Goal: Transaction & Acquisition: Purchase product/service

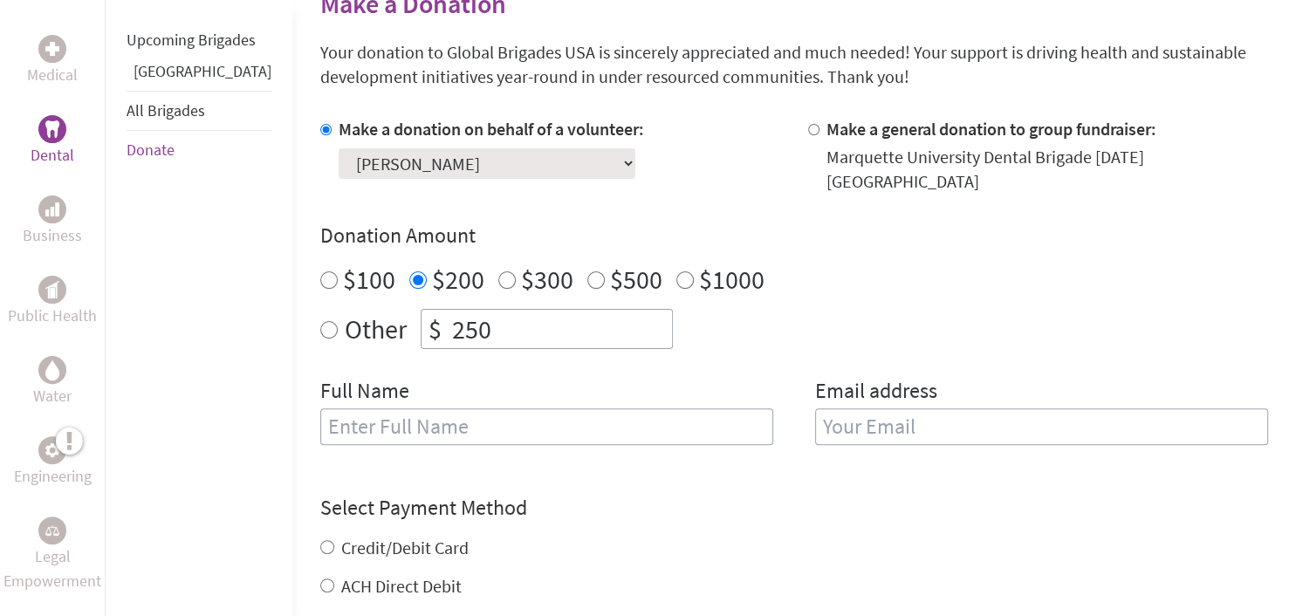
scroll to position [461, 0]
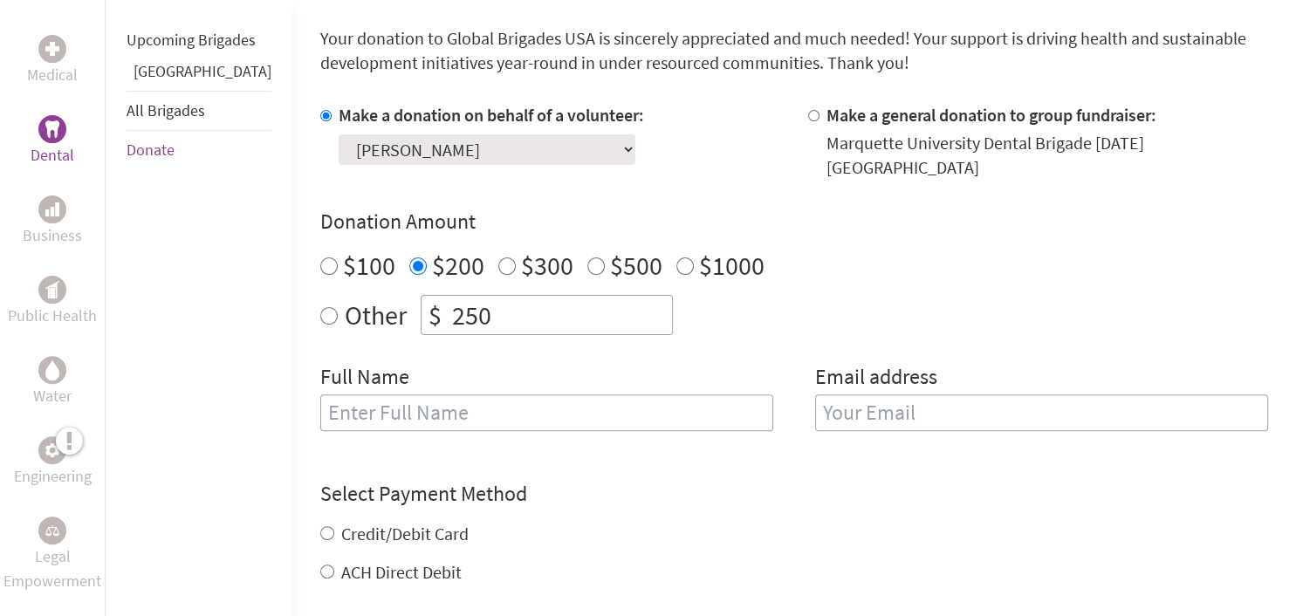
click at [396, 402] on input "text" at bounding box center [546, 413] width 453 height 37
type input "[PERSON_NAME]"
type input "l"
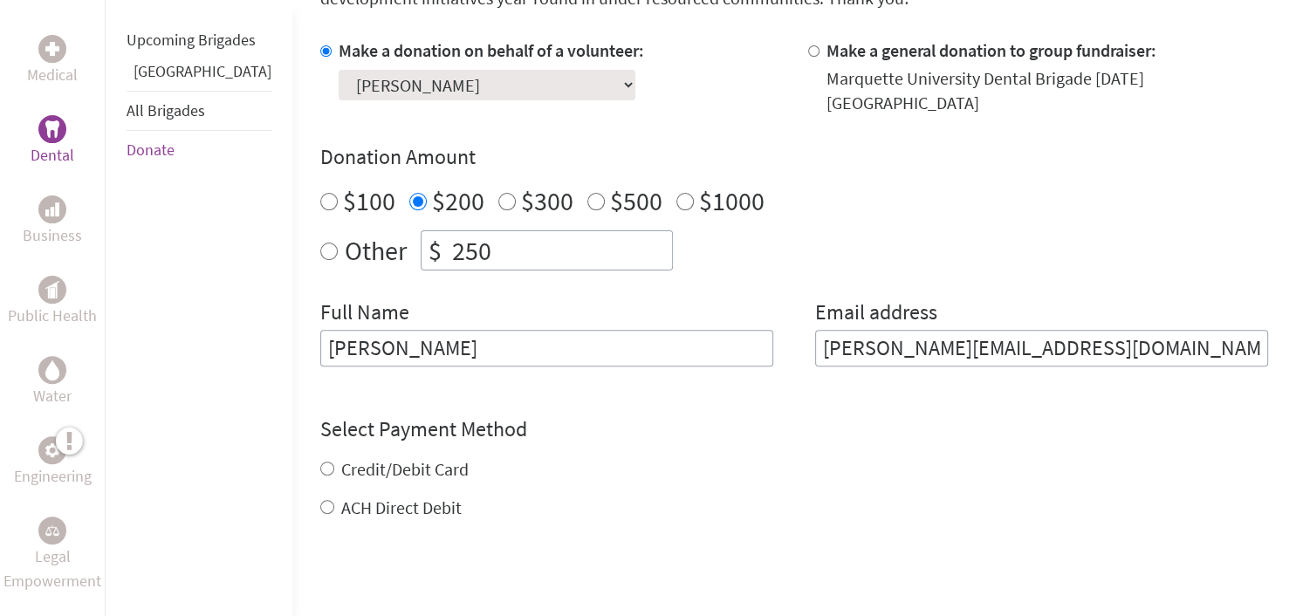
scroll to position [645, 0]
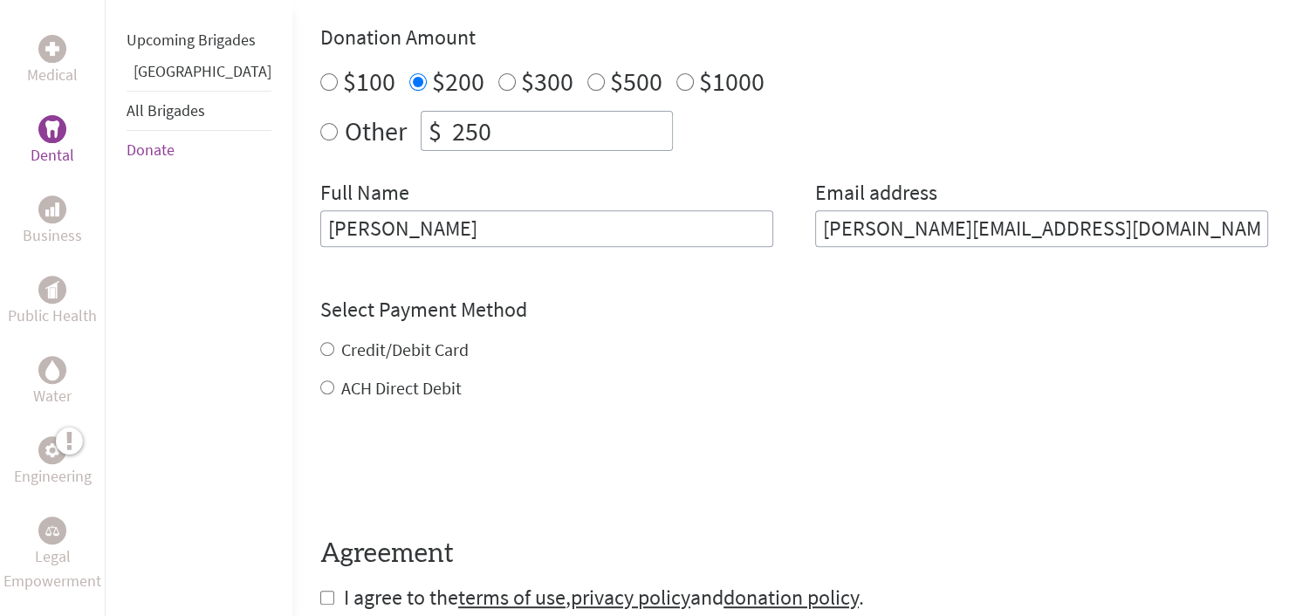
type input "[PERSON_NAME][EMAIL_ADDRESS][DOMAIN_NAME]"
click at [320, 338] on div "Credit/Debit Card ACH Direct Debit" at bounding box center [794, 369] width 948 height 63
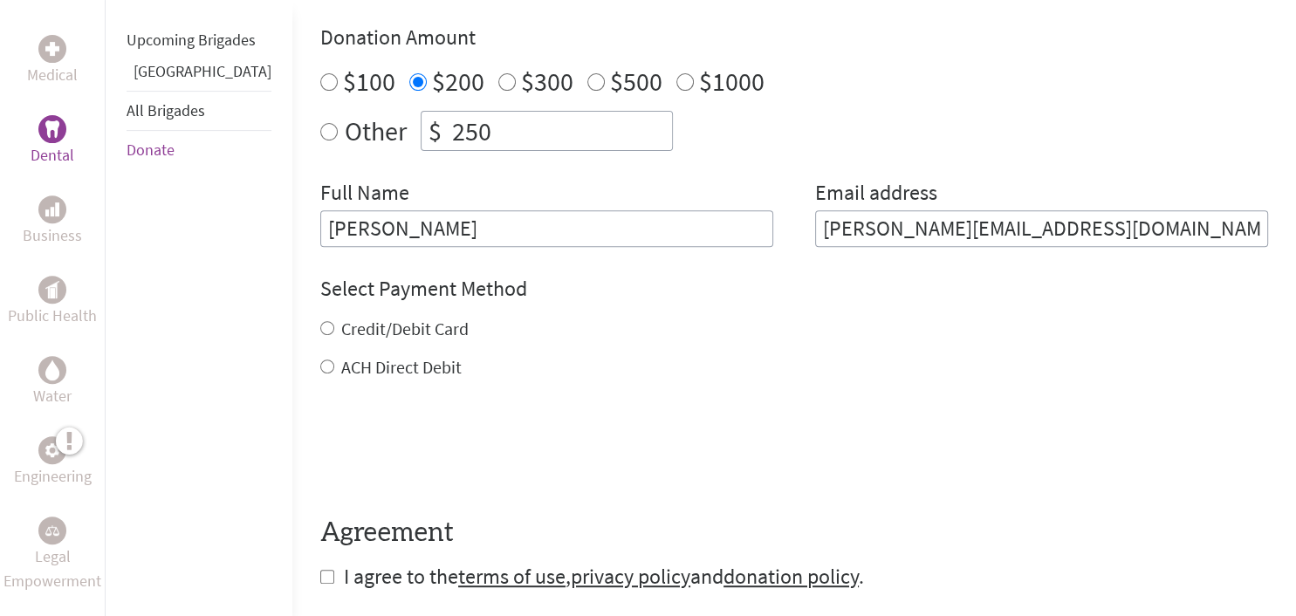
click at [320, 317] on div "Credit/Debit Card" at bounding box center [794, 329] width 948 height 24
click at [320, 321] on input "Credit/Debit Card" at bounding box center [327, 328] width 14 height 14
radio input "true"
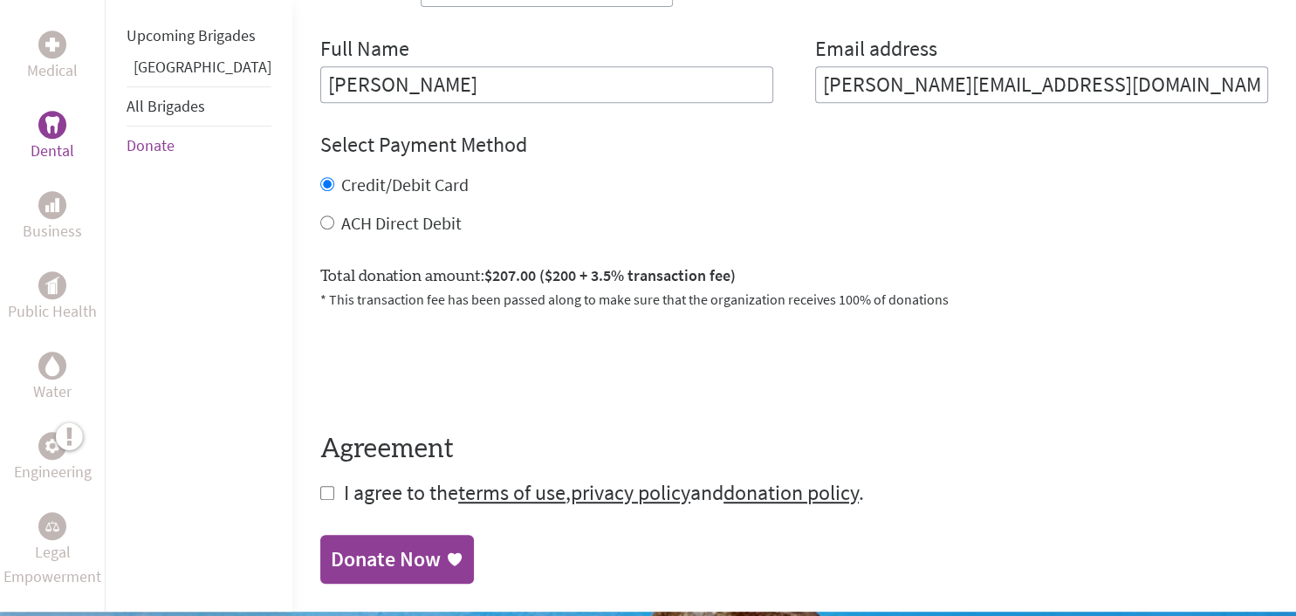
scroll to position [829, 0]
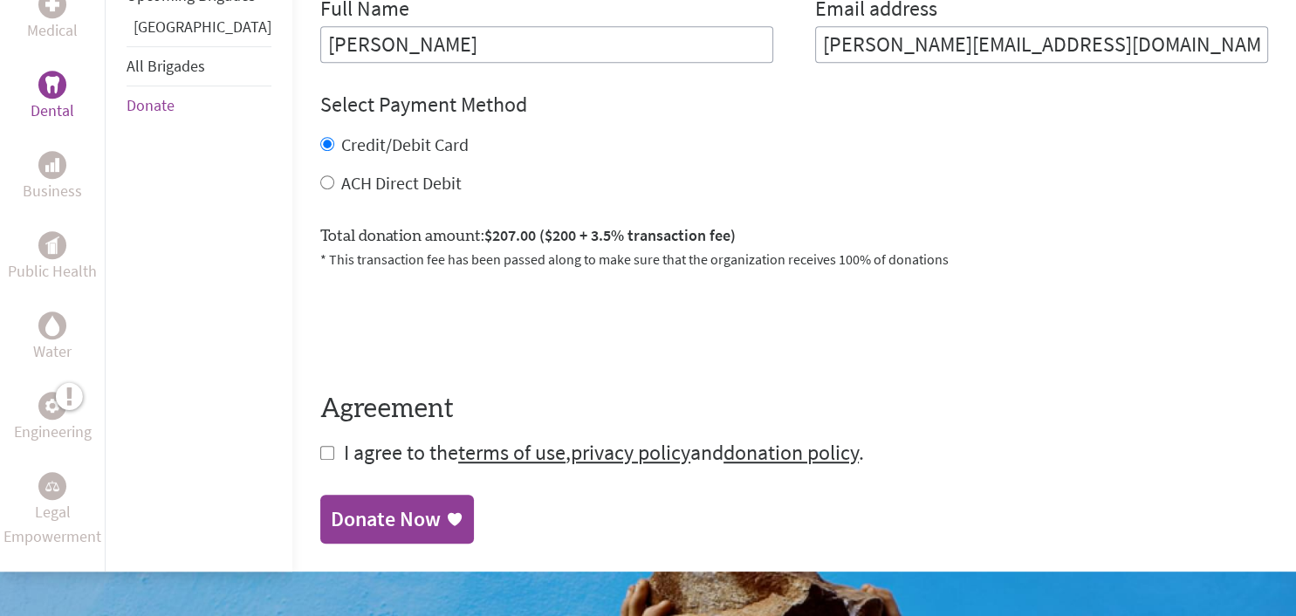
click at [320, 446] on input "checkbox" at bounding box center [327, 453] width 14 height 14
checkbox input "true"
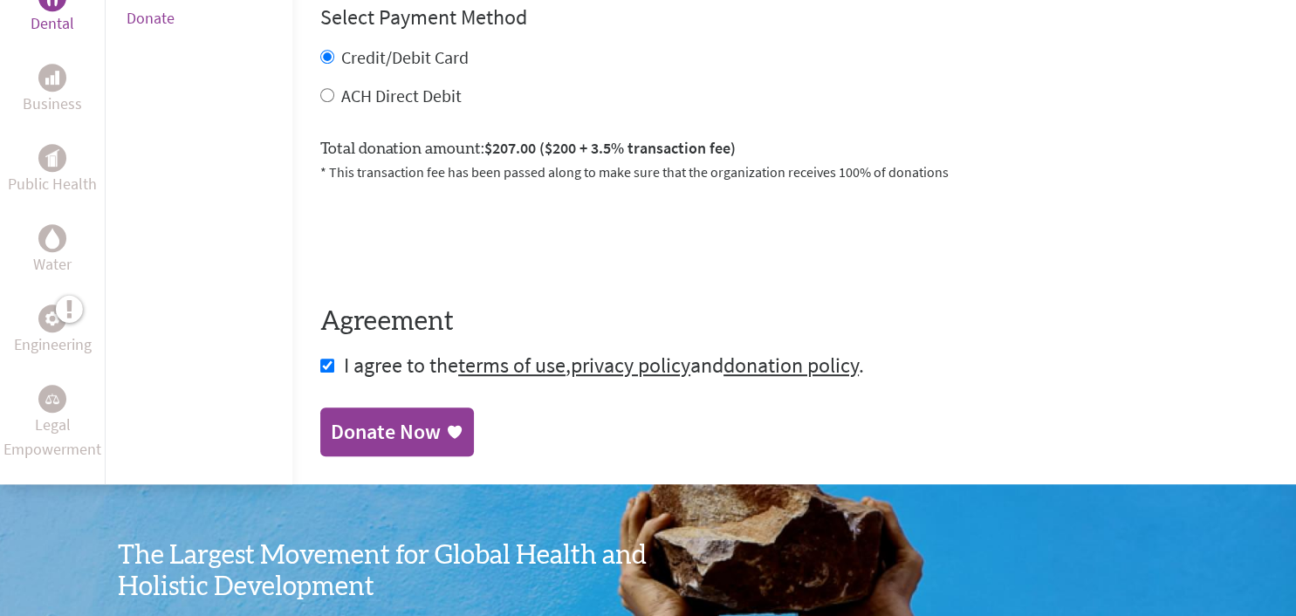
scroll to position [922, 0]
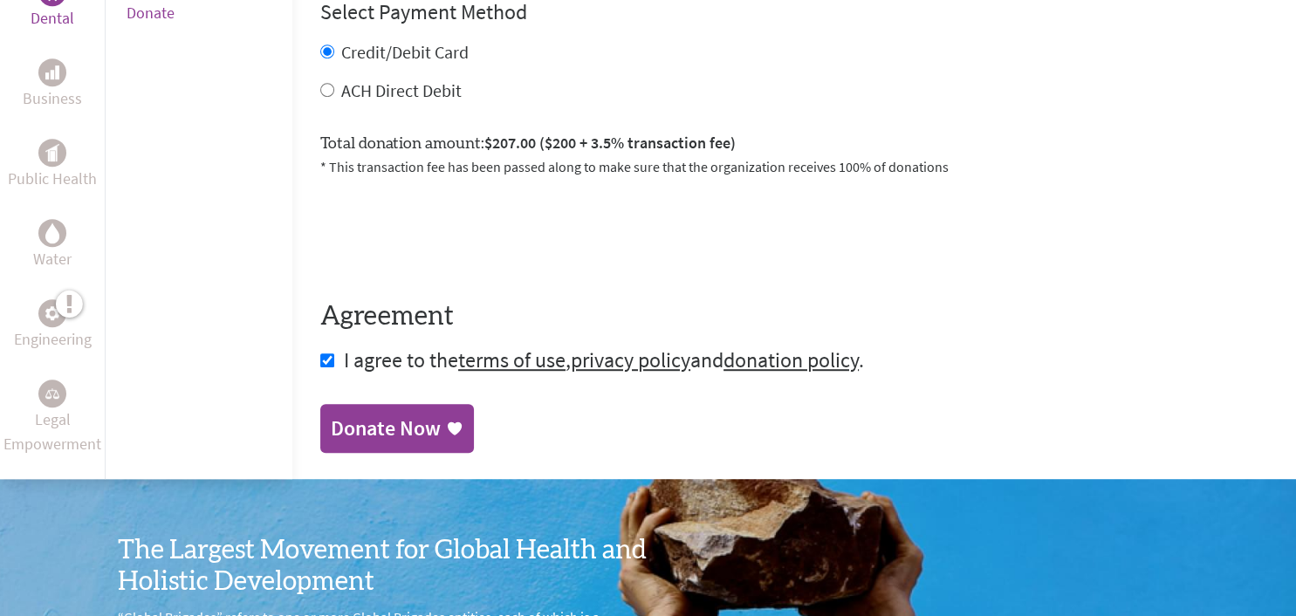
click at [367, 415] on div "Donate Now" at bounding box center [386, 429] width 110 height 28
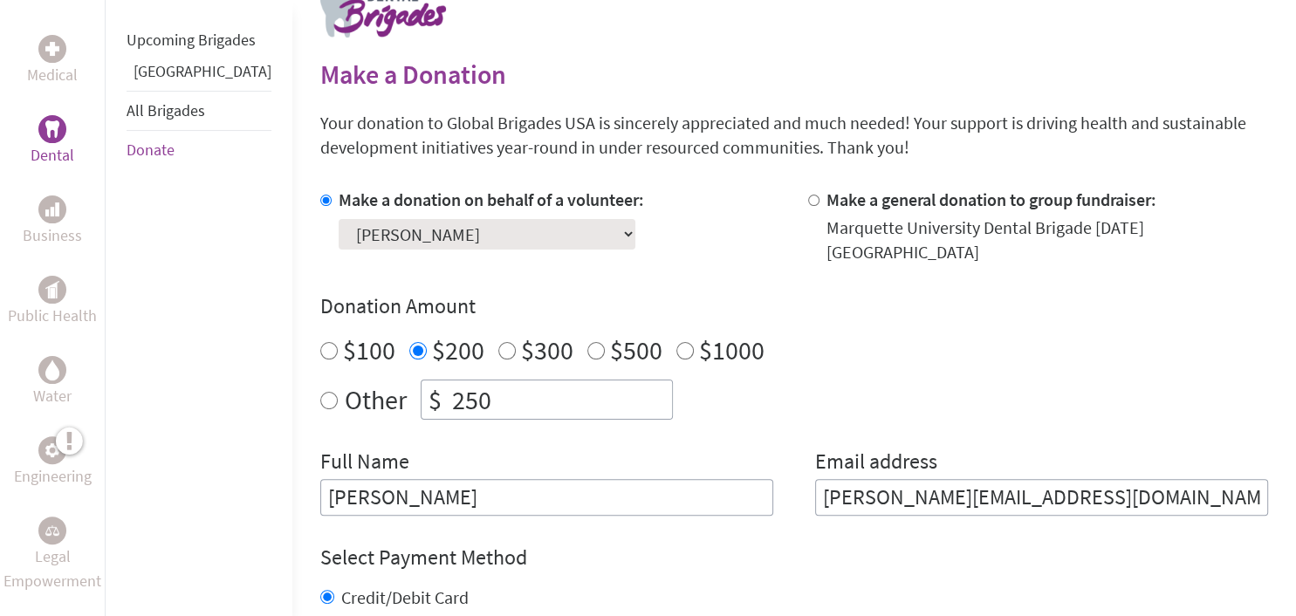
scroll to position [368, 0]
